Goal: Information Seeking & Learning: Learn about a topic

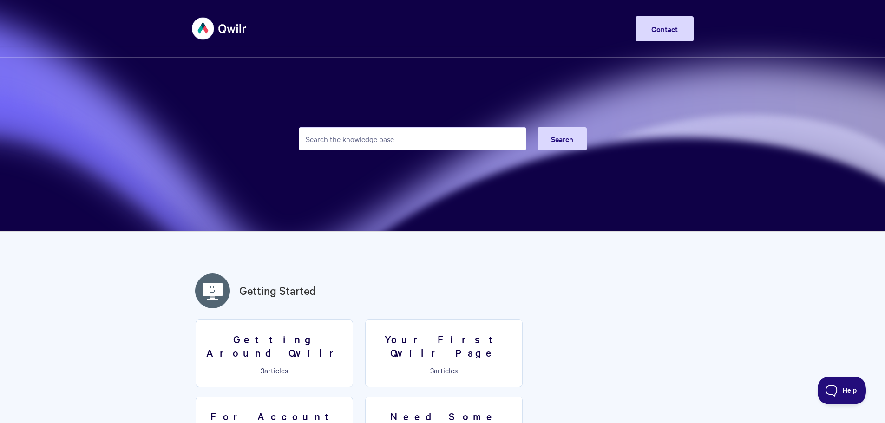
click at [437, 147] on input "Search the knowledge base" at bounding box center [413, 138] width 228 height 23
paste input "What is Qwilr primarily used for?"
type input "What is Qwilr primarily used for?"
click at [566, 137] on span "Search" at bounding box center [562, 139] width 22 height 10
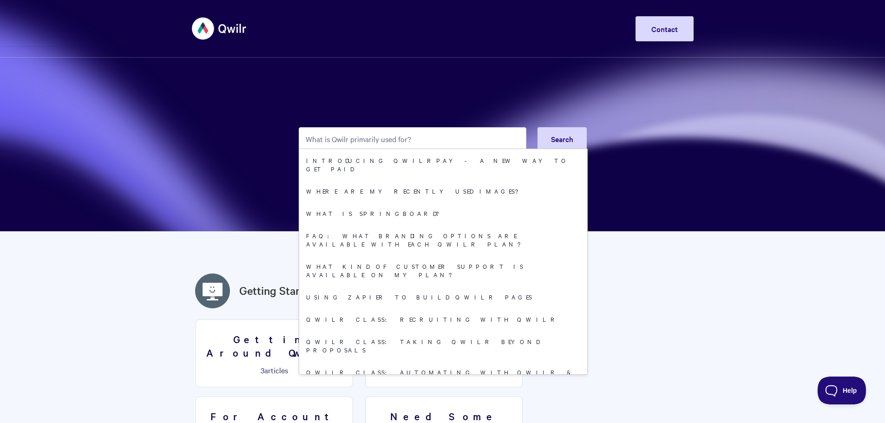
click at [449, 136] on input "What is Qwilr primarily used for?" at bounding box center [413, 138] width 228 height 23
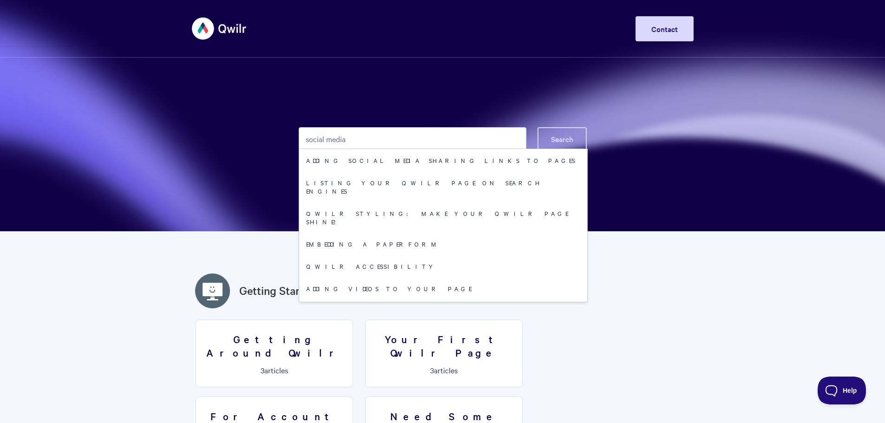
type input "social media"
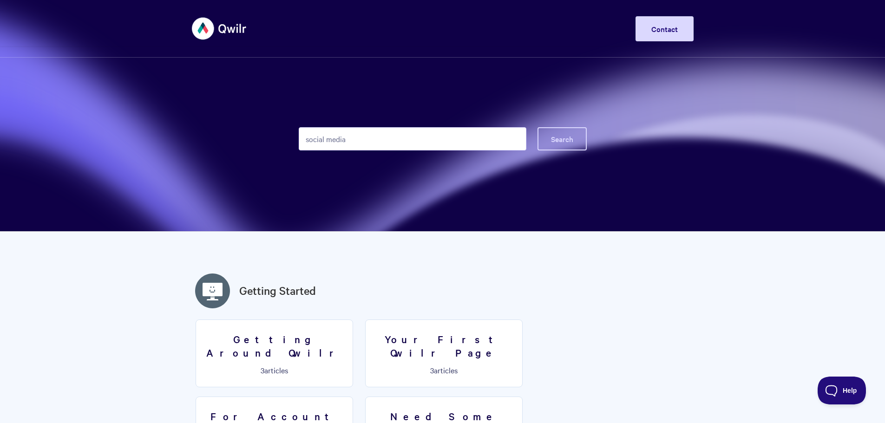
click at [561, 134] on span "Search" at bounding box center [562, 139] width 22 height 10
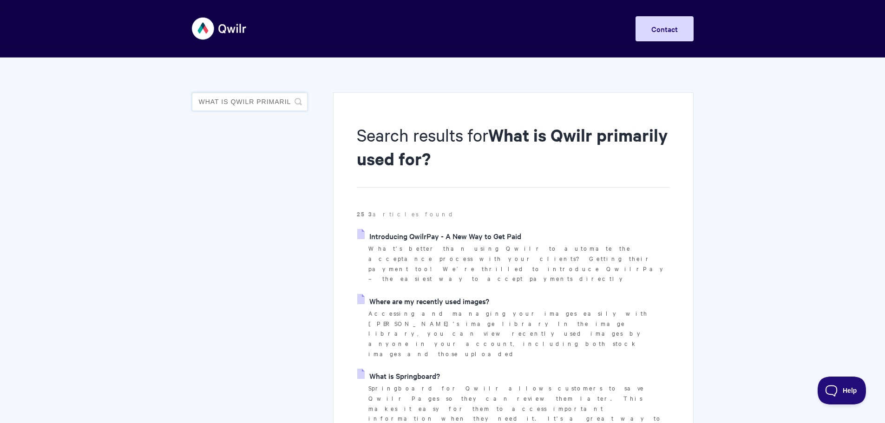
click at [284, 106] on input "What is Qwilr primarily used for?" at bounding box center [250, 101] width 116 height 19
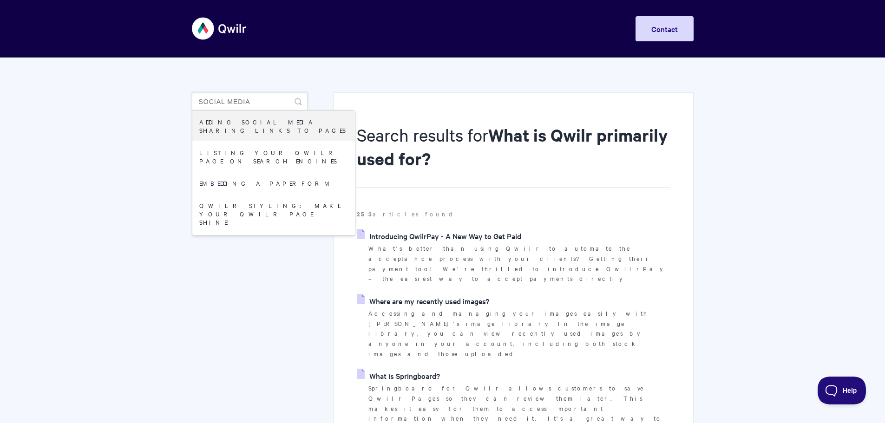
type input "social media"
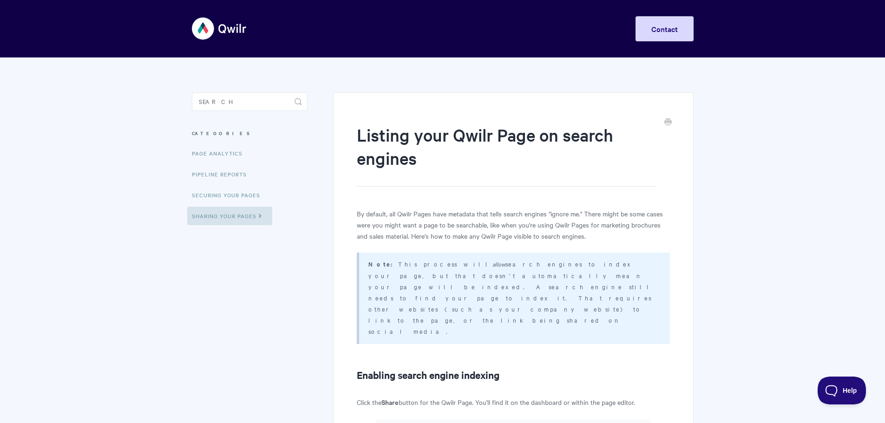
click at [232, 26] on img at bounding box center [219, 28] width 55 height 35
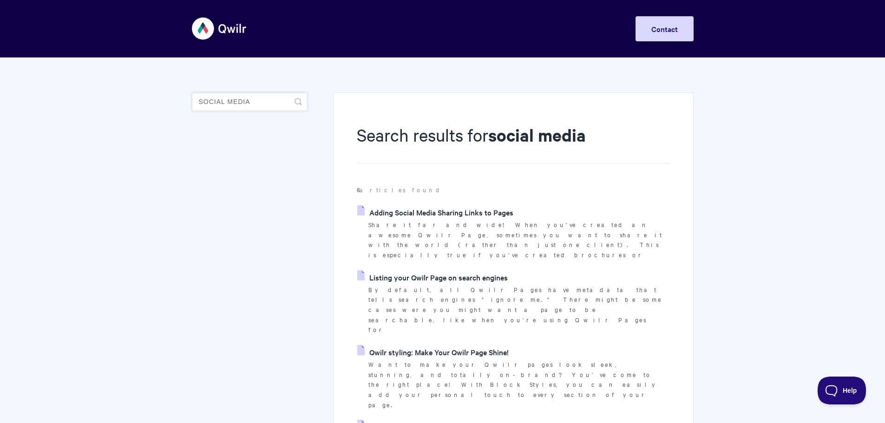
click at [280, 106] on input "social media" at bounding box center [250, 101] width 116 height 19
drag, startPoint x: 210, startPoint y: 100, endPoint x: 146, endPoint y: 104, distance: 63.8
click at [146, 104] on body "Toggle Navigation Home Getting Started Creating & Editing Pages Sharing & Analy…" at bounding box center [442, 369] width 885 height 739
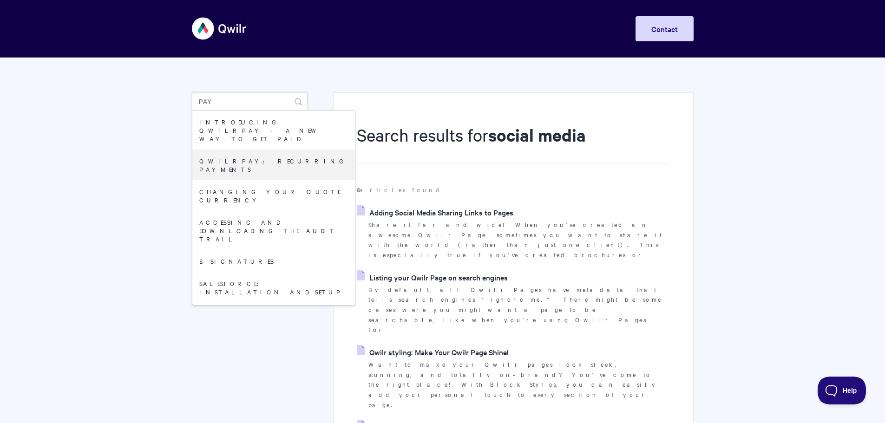
type input "pay"
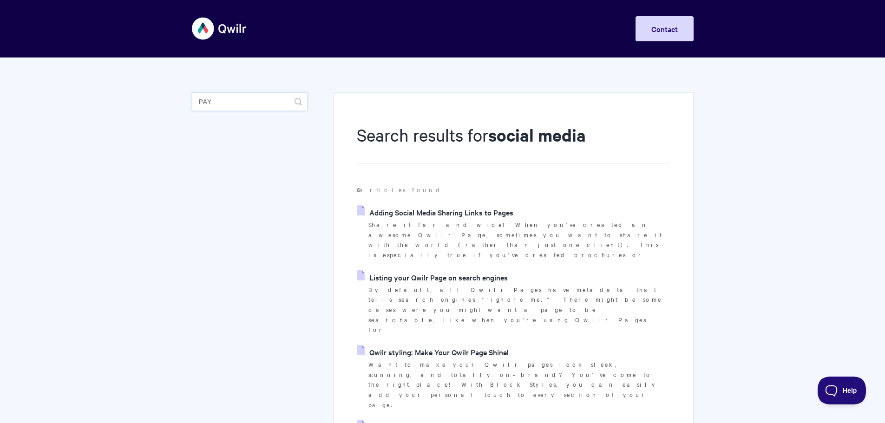
drag, startPoint x: 238, startPoint y: 96, endPoint x: 174, endPoint y: 104, distance: 64.6
click at [174, 104] on body "Toggle Navigation Home Getting Started Creating & Editing Pages Sharing & Analy…" at bounding box center [442, 369] width 885 height 739
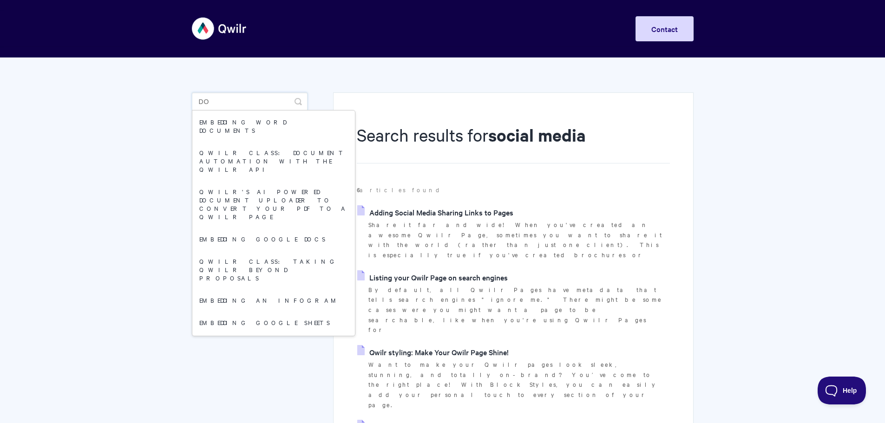
type input "d"
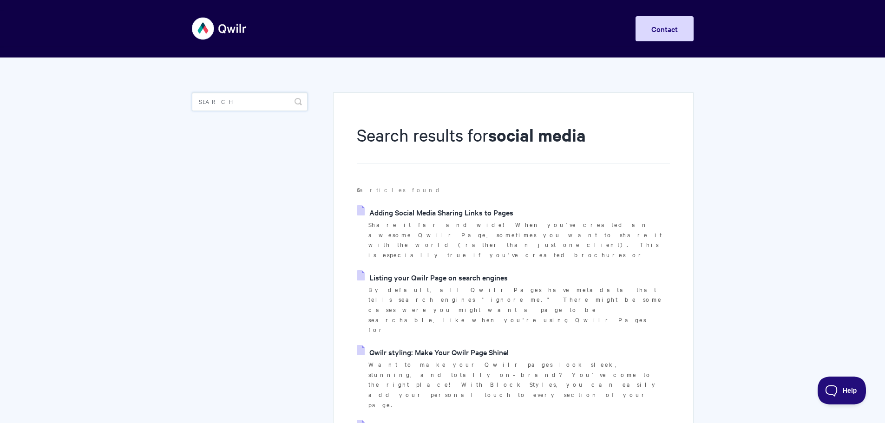
click at [245, 104] on input "Search" at bounding box center [250, 101] width 116 height 19
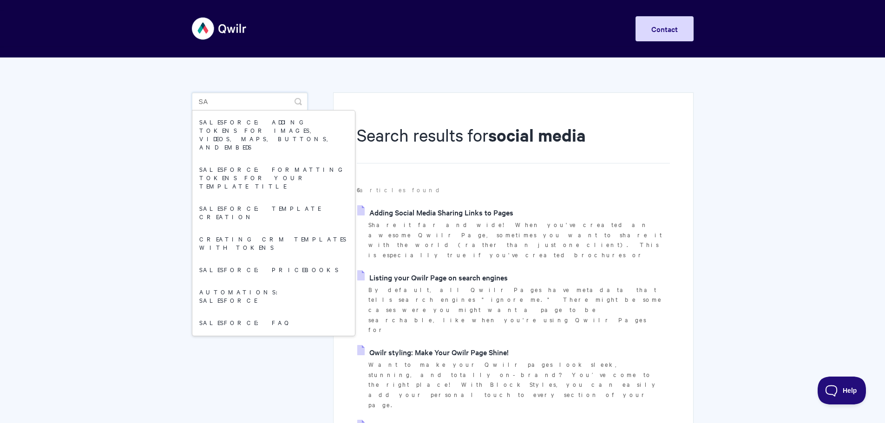
type input "s"
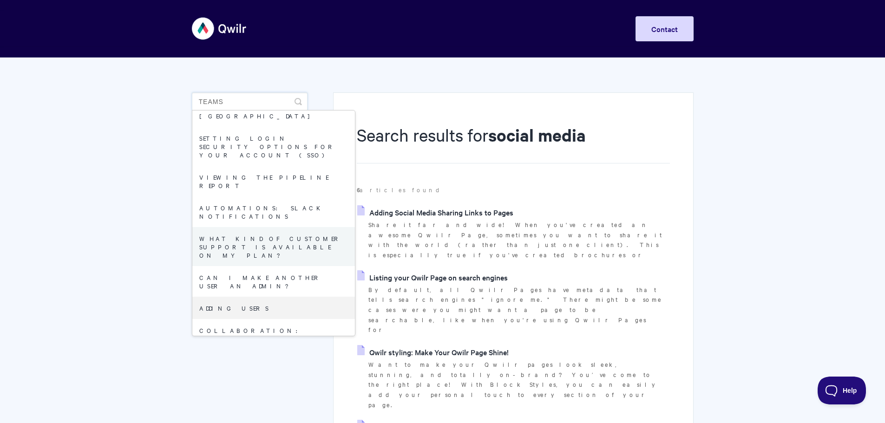
scroll to position [232, 0]
type input "t"
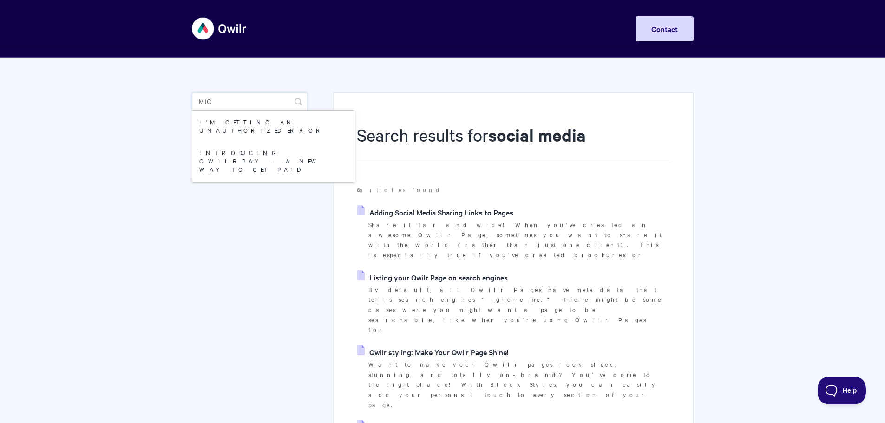
scroll to position [0, 0]
type input "m"
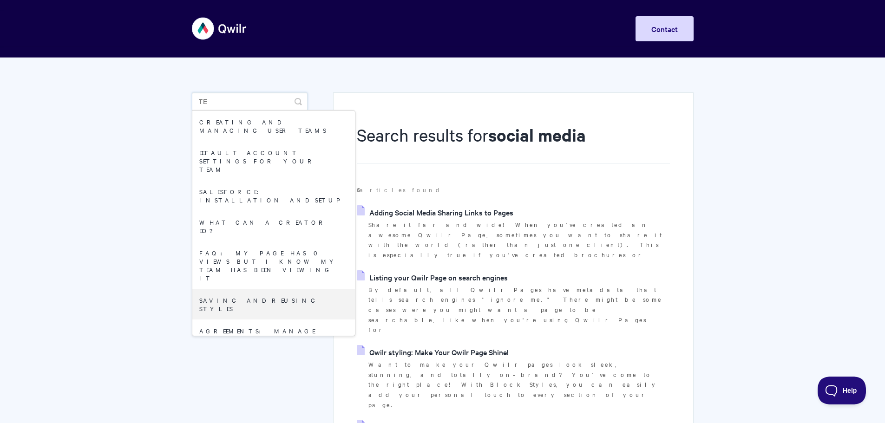
type input "t"
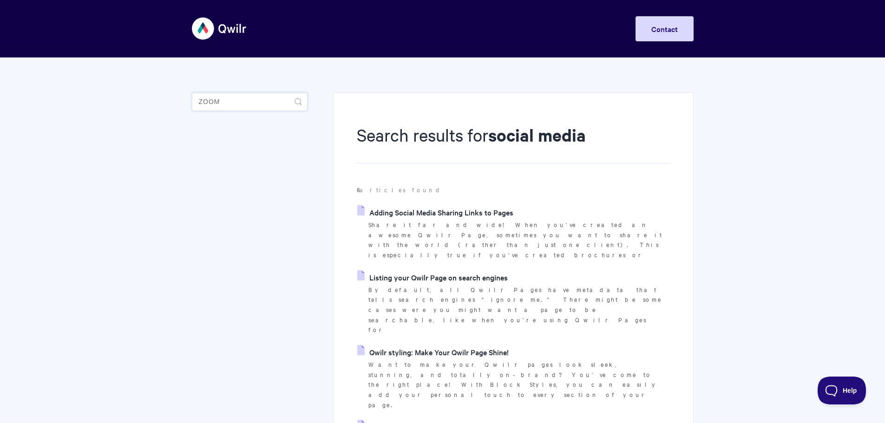
click at [209, 106] on input "zoom" at bounding box center [250, 101] width 116 height 19
click at [207, 102] on input "zoom" at bounding box center [250, 101] width 116 height 19
type input "s"
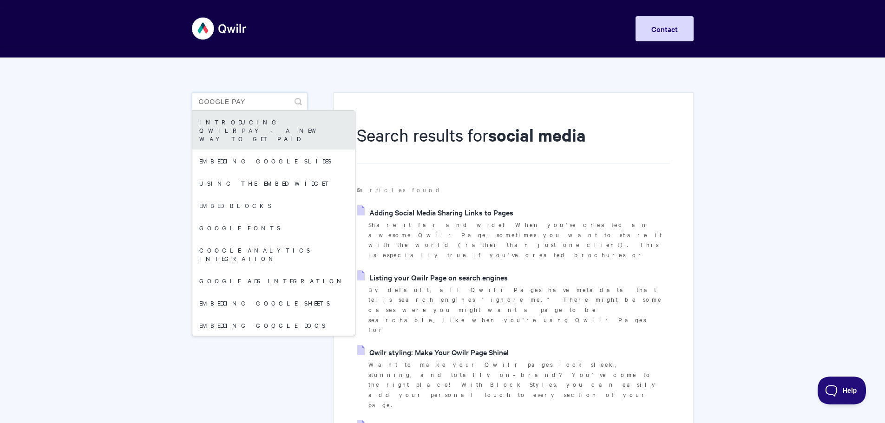
type input "google pay"
click at [280, 129] on link "Introducing QwilrPay - A New Way to Get Paid" at bounding box center [273, 130] width 163 height 39
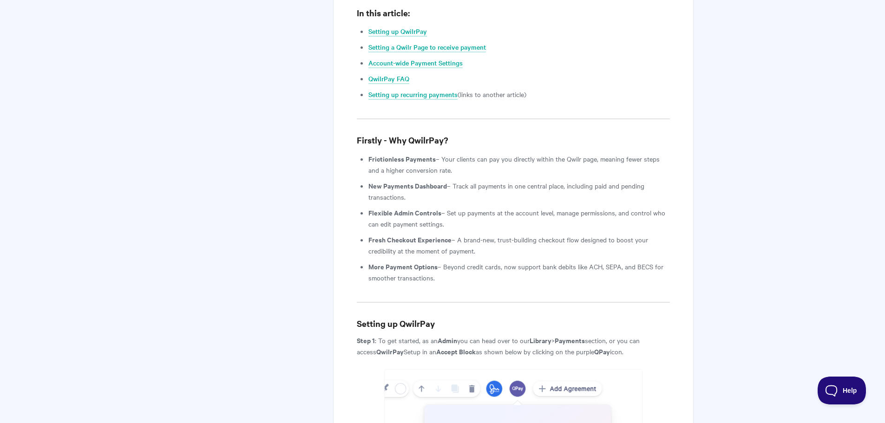
scroll to position [837, 0]
